Goal: Information Seeking & Learning: Learn about a topic

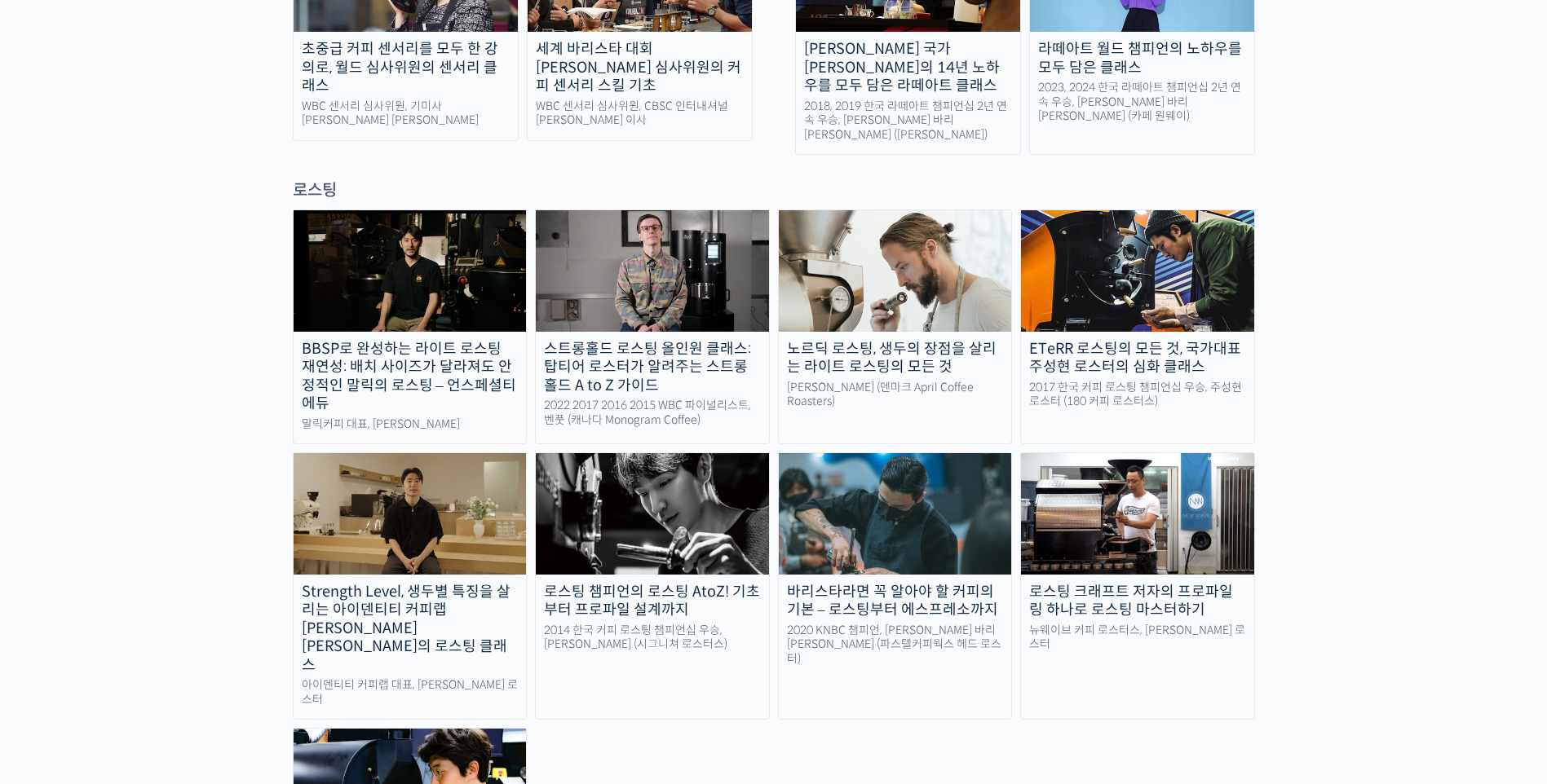
scroll to position [1385, 0]
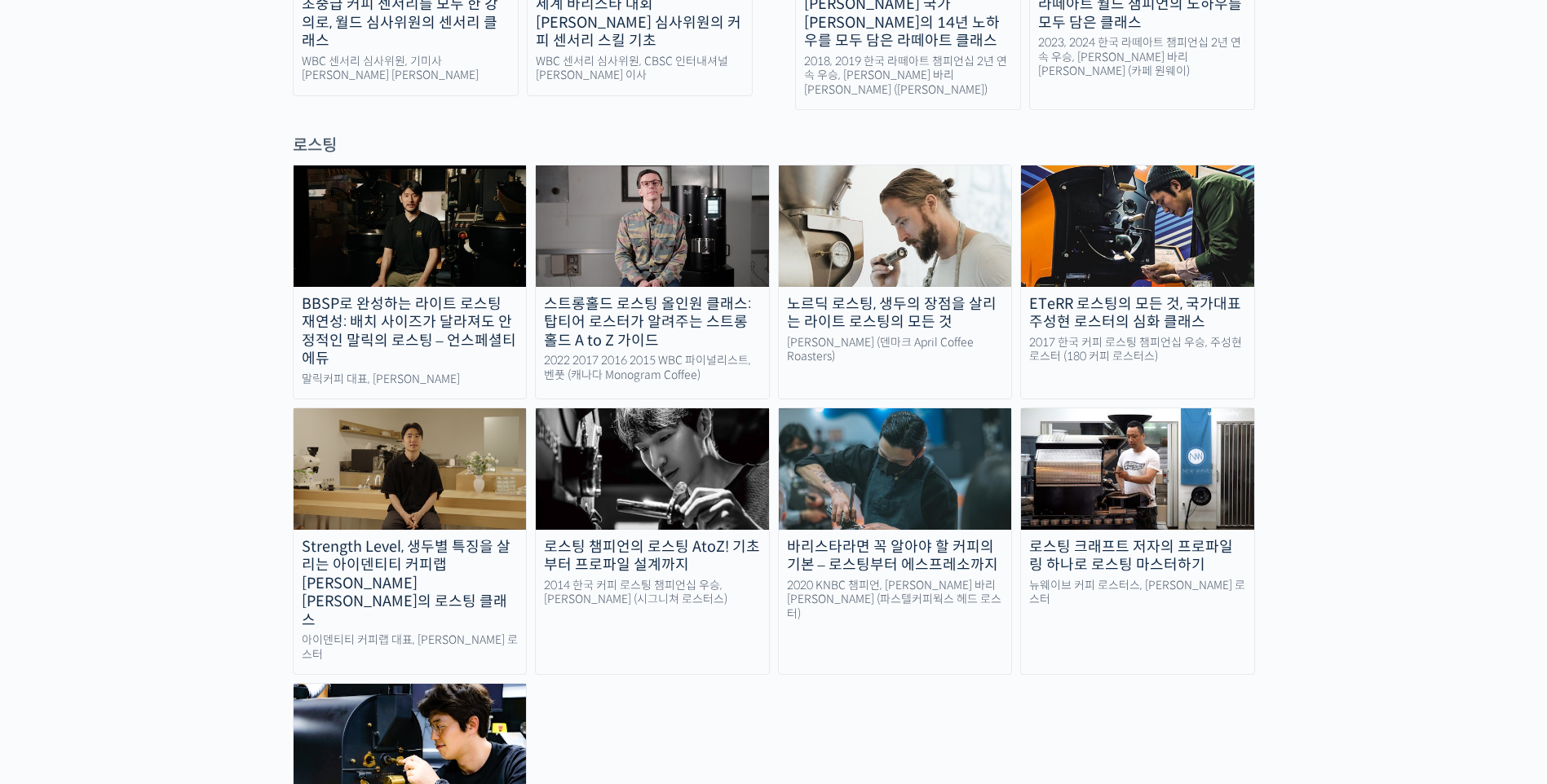
click at [631, 408] on img at bounding box center [652, 468] width 233 height 120
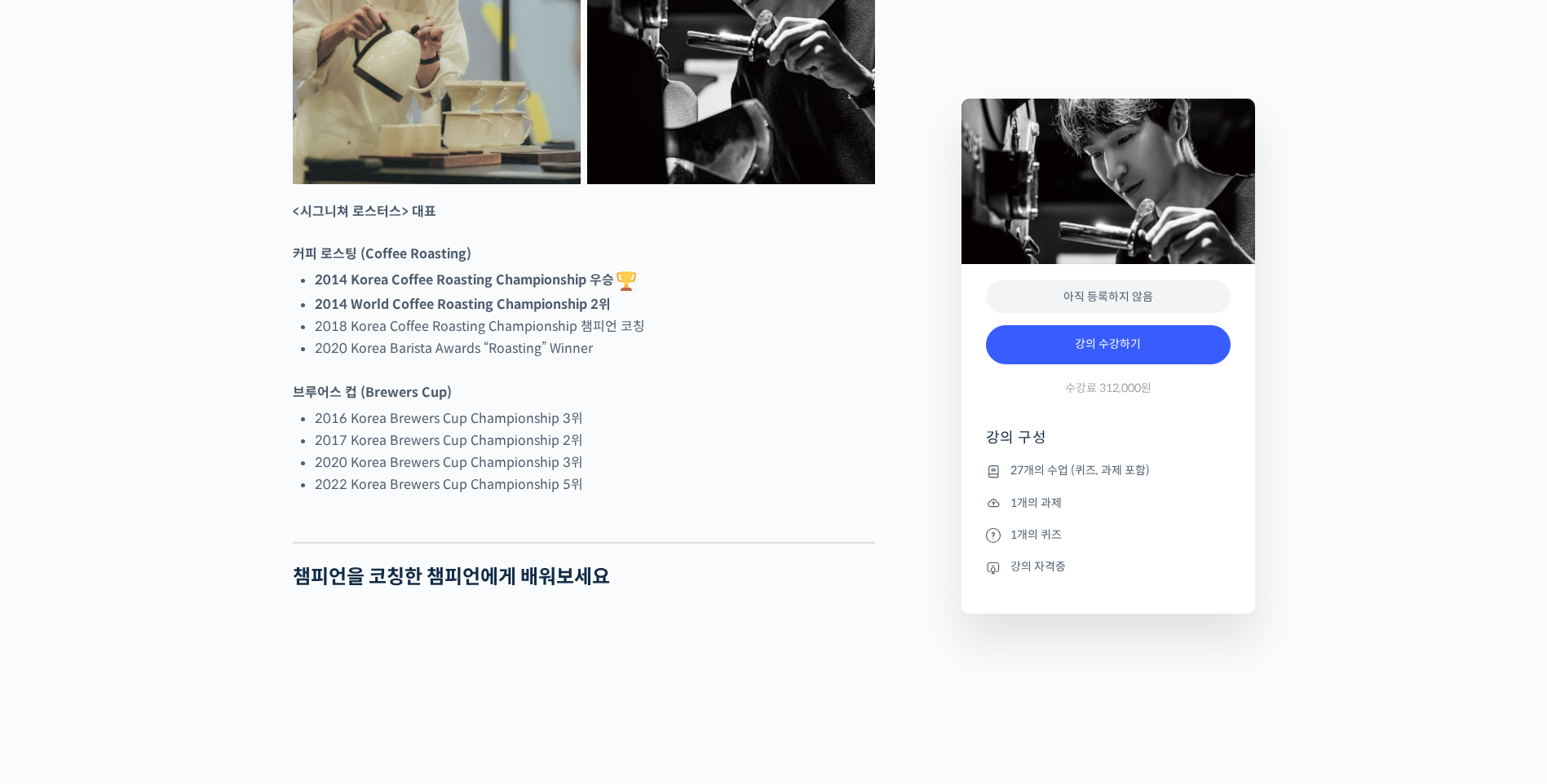
scroll to position [897, 0]
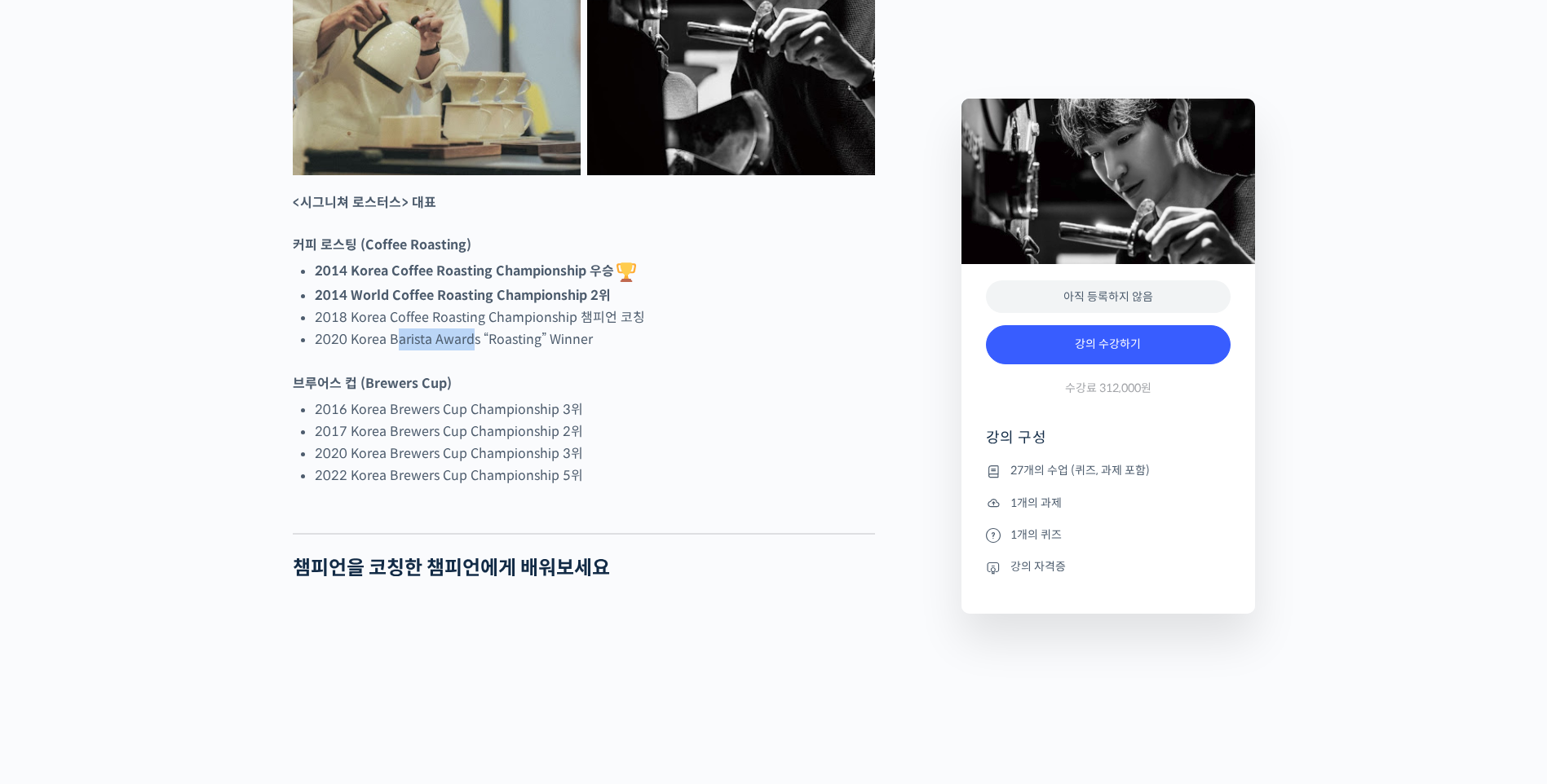
drag, startPoint x: 393, startPoint y: 400, endPoint x: 474, endPoint y: 408, distance: 81.4
click at [474, 351] on li "2020 Korea Barista Awards “Roasting” Winner" at bounding box center [595, 339] width 560 height 22
